Goal: Information Seeking & Learning: Find specific fact

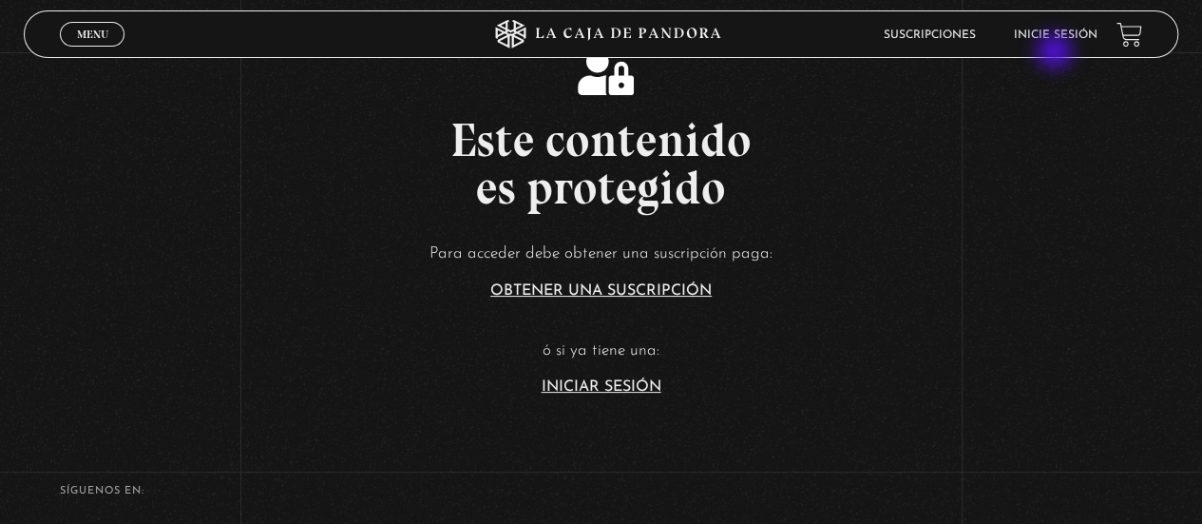
click at [1057, 53] on header "Menu Cerrar Suscripciones Inicie sesión" at bounding box center [600, 34] width 1153 height 48
click at [1077, 31] on link "Inicie sesión" at bounding box center [1056, 34] width 84 height 11
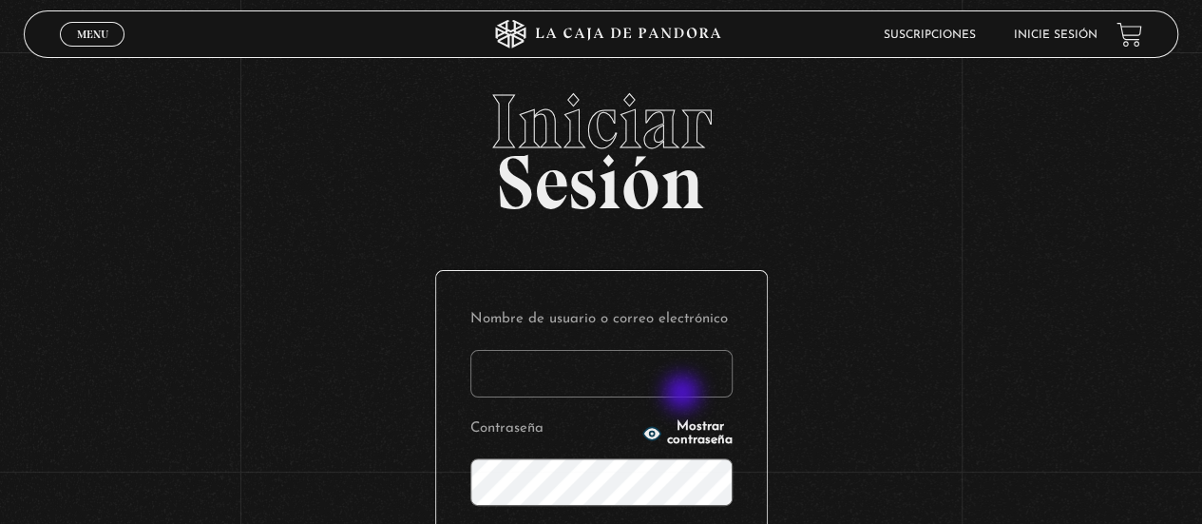
type input "Cris"
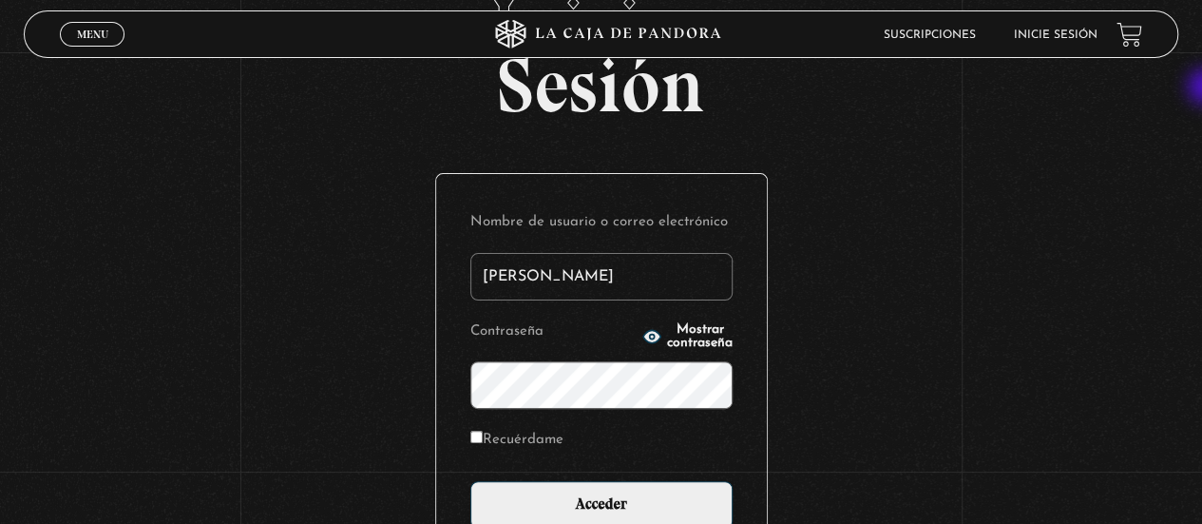
scroll to position [119, 0]
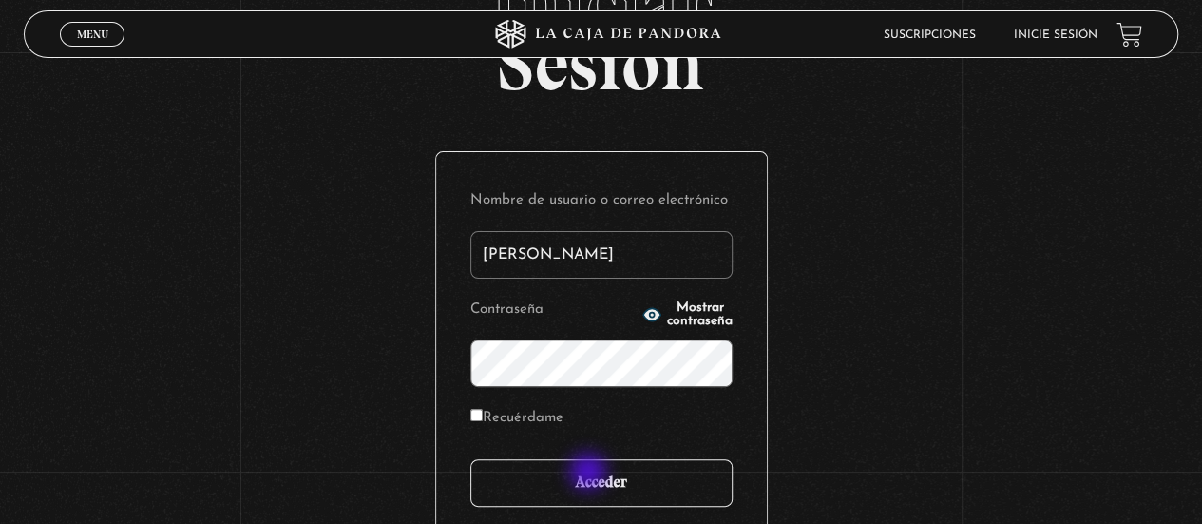
click at [590, 473] on input "Acceder" at bounding box center [601, 483] width 262 height 48
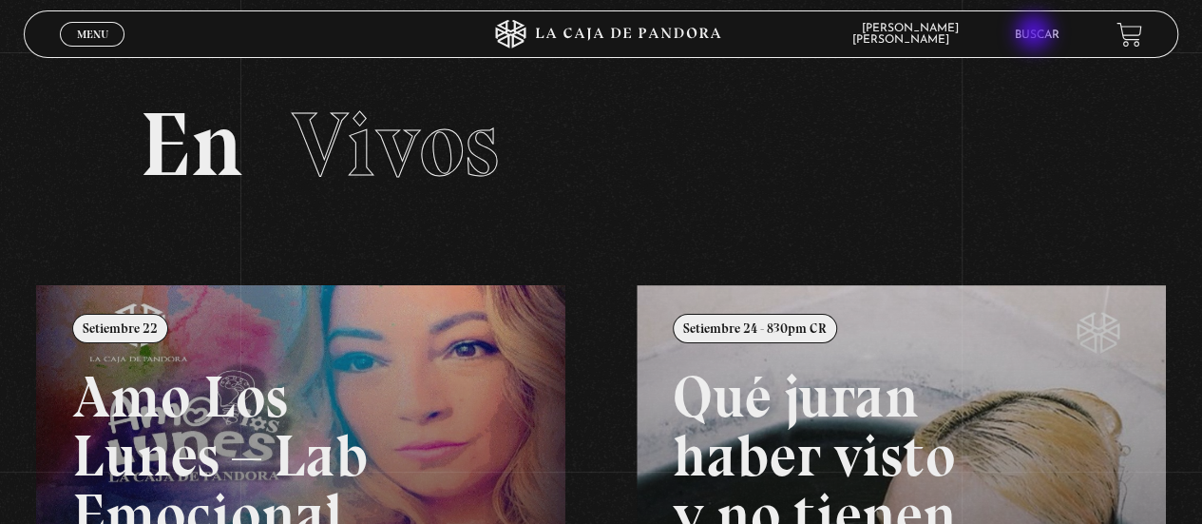
click at [1036, 34] on link "Buscar" at bounding box center [1037, 34] width 45 height 11
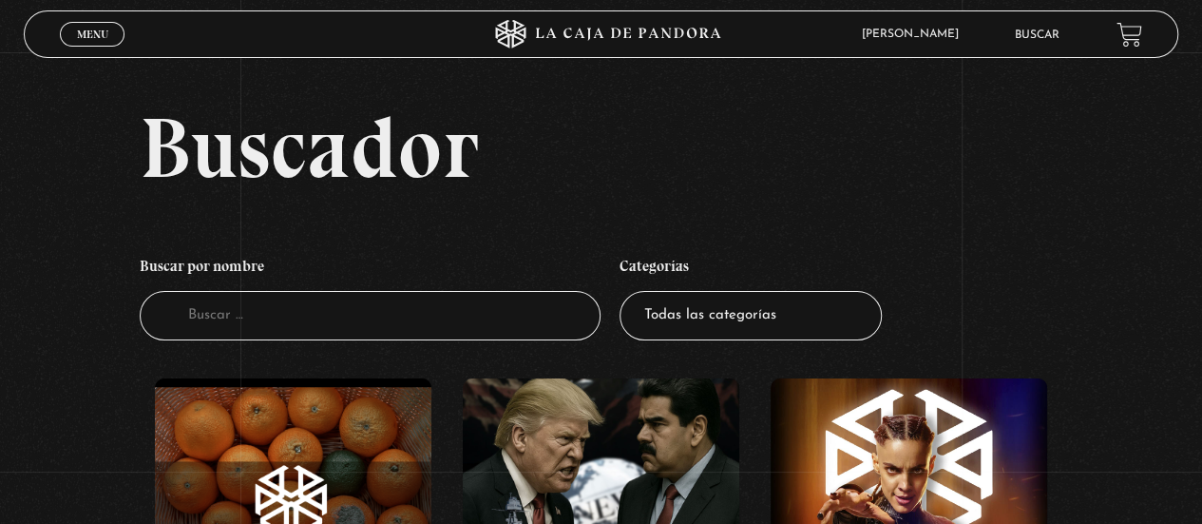
click at [1036, 34] on link "Buscar" at bounding box center [1037, 34] width 45 height 11
click at [331, 315] on input "Buscador" at bounding box center [371, 316] width 462 height 50
type input "BALENCIAGA"
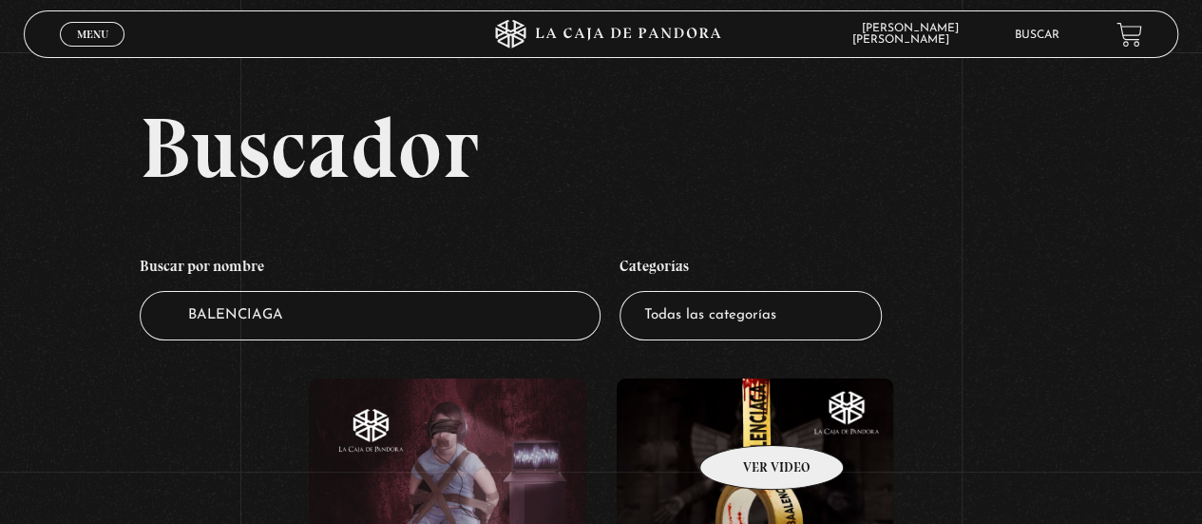
click at [747, 416] on figure at bounding box center [755, 516] width 276 height 276
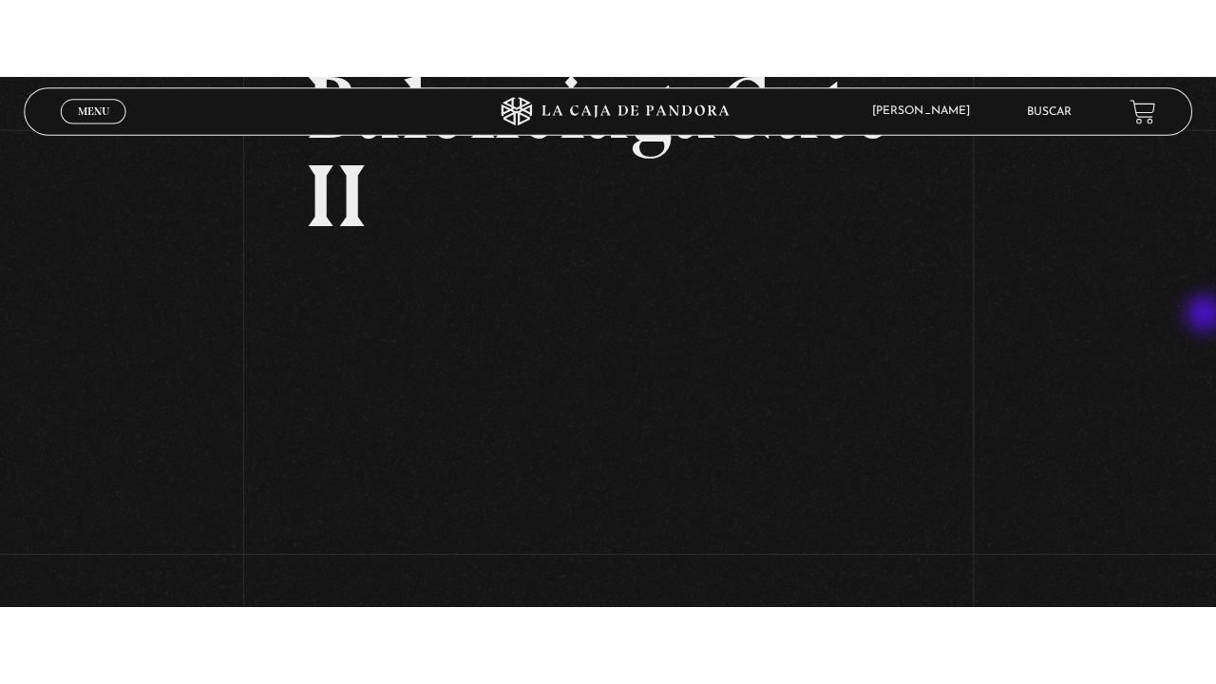
scroll to position [163, 0]
